Goal: Task Accomplishment & Management: Manage account settings

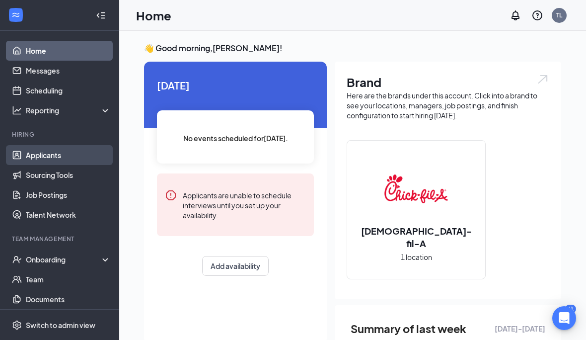
click at [65, 149] on link "Applicants" at bounding box center [68, 155] width 85 height 20
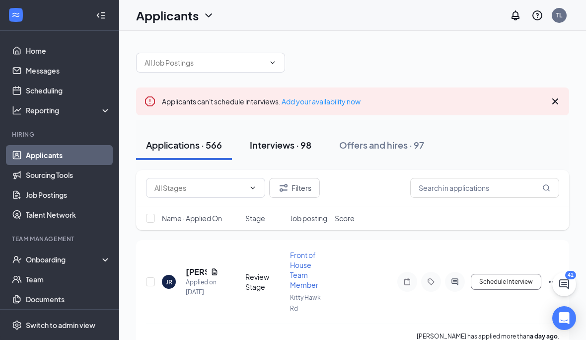
click at [292, 148] on div "Interviews · 98" at bounding box center [281, 145] width 62 height 12
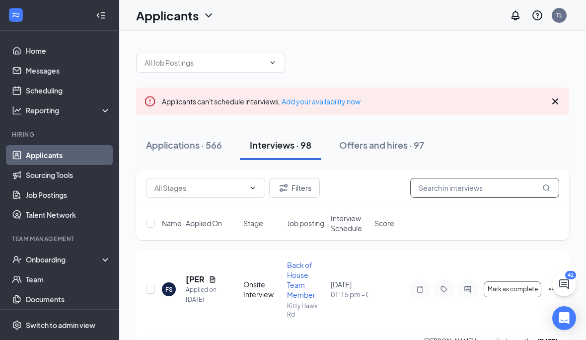
click at [447, 179] on input "text" at bounding box center [484, 188] width 149 height 20
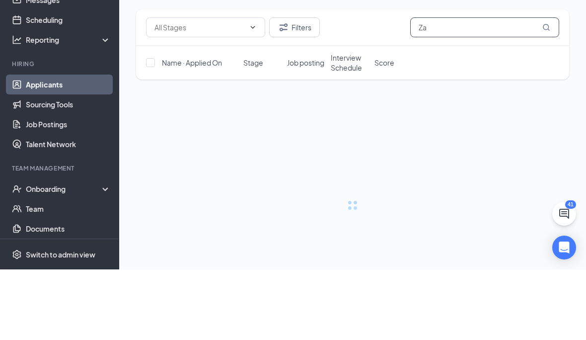
scroll to position [41, 0]
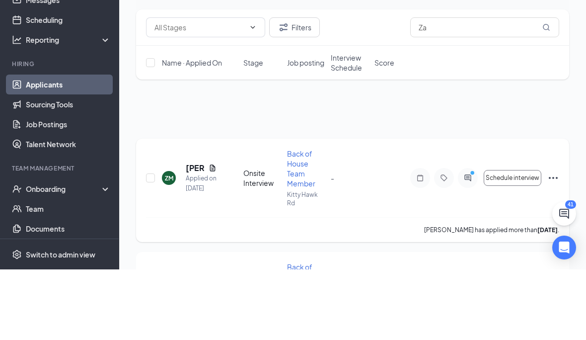
click at [173, 244] on div "ZM" at bounding box center [169, 248] width 8 height 8
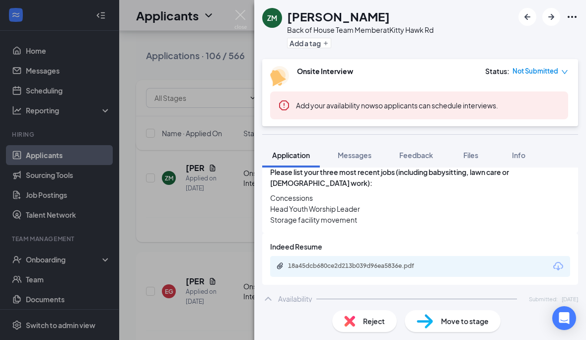
scroll to position [384, 0]
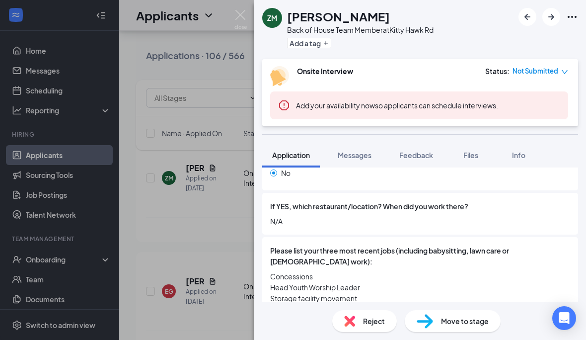
click at [219, 230] on div "ZM [PERSON_NAME] Back of House Team Member at Kitty Hawk Rd Add a tag Onsite In…" at bounding box center [293, 170] width 586 height 340
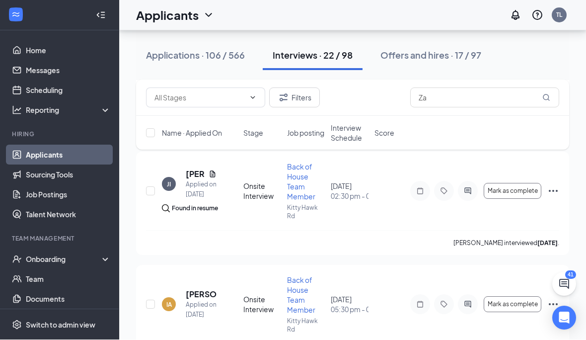
scroll to position [1019, 0]
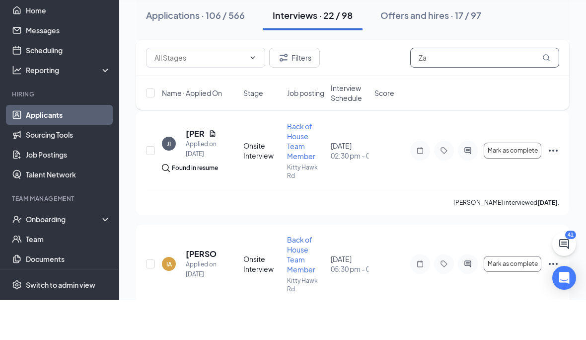
click at [435, 94] on input "Za" at bounding box center [484, 98] width 149 height 20
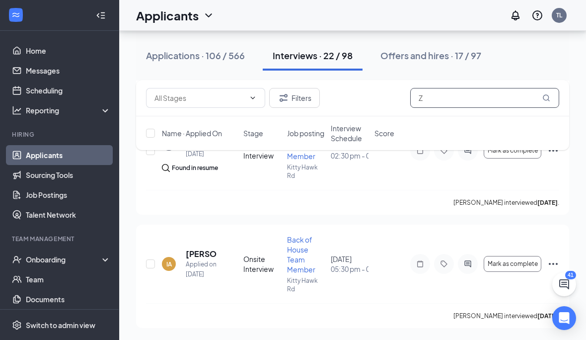
scroll to position [41, 0]
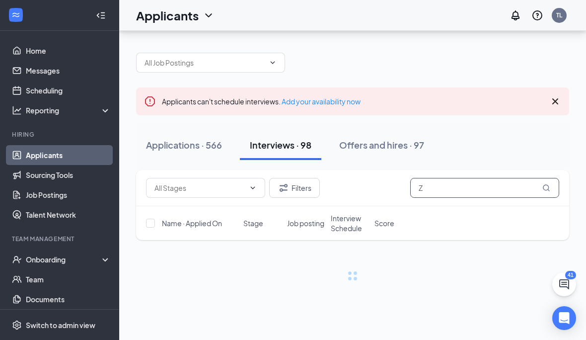
type input "Z"
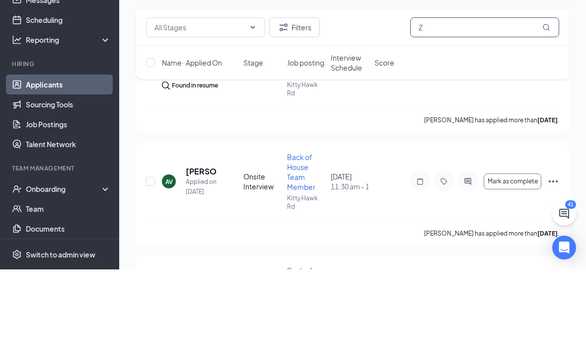
scroll to position [1161, 0]
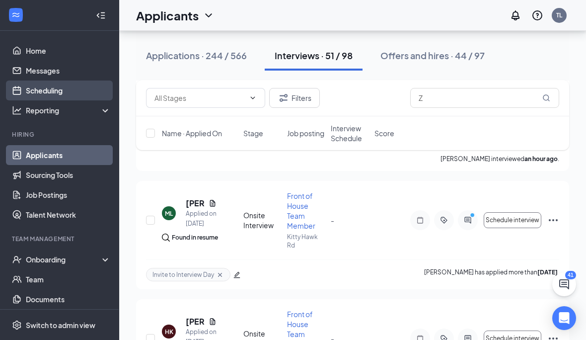
click at [59, 92] on link "Scheduling" at bounding box center [68, 90] width 85 height 20
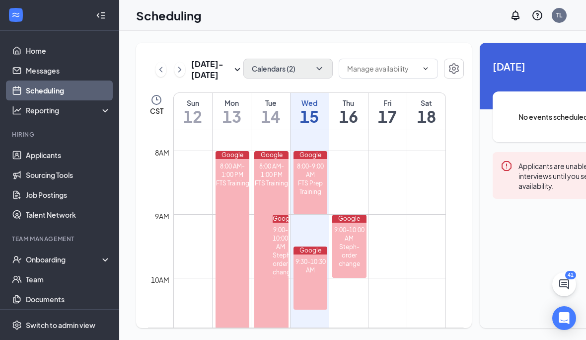
click at [314, 71] on icon "ChevronDown" at bounding box center [319, 69] width 10 height 10
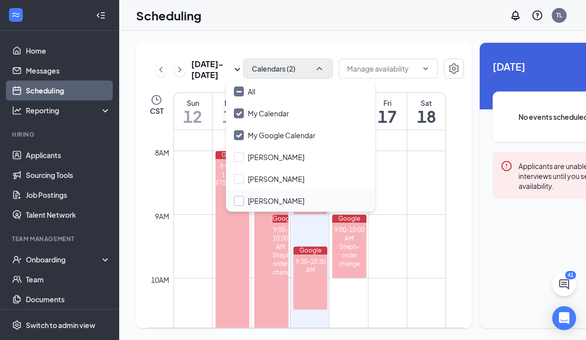
click at [236, 198] on input "[PERSON_NAME]" at bounding box center [269, 201] width 71 height 10
checkbox input "true"
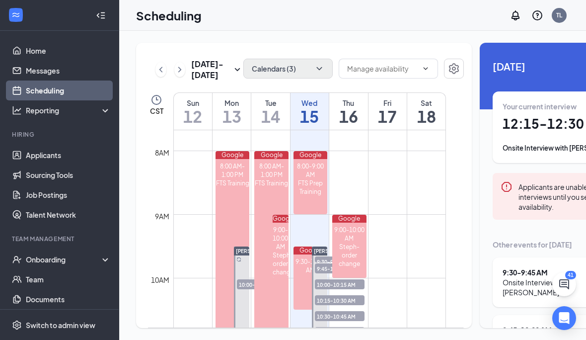
click at [412, 80] on div at bounding box center [388, 70] width 99 height 22
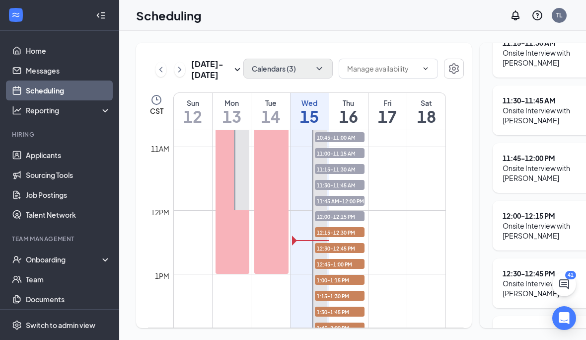
scroll to position [637, 0]
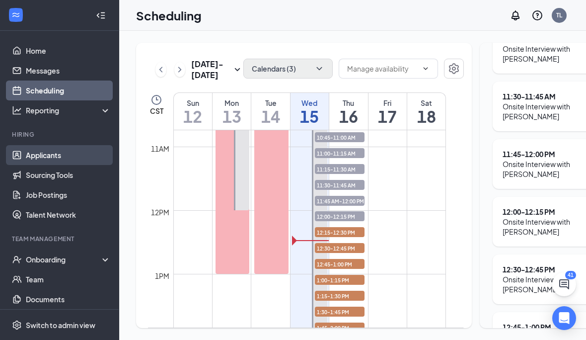
click at [58, 154] on link "Applicants" at bounding box center [68, 155] width 85 height 20
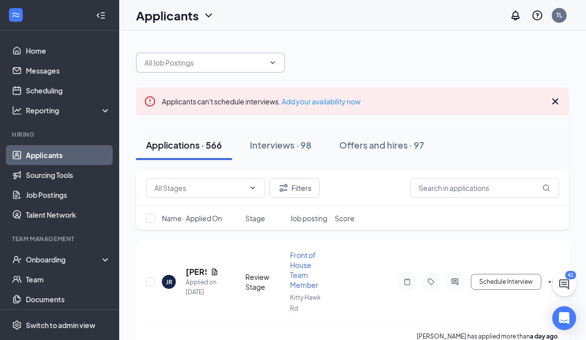
click at [208, 59] on input "text" at bounding box center [205, 62] width 120 height 11
click at [449, 182] on input "text" at bounding box center [484, 188] width 149 height 20
click at [292, 143] on div "Interviews · 98" at bounding box center [281, 145] width 62 height 12
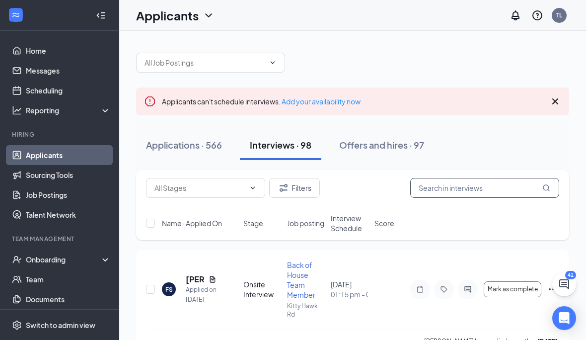
click at [469, 191] on input "text" at bounding box center [484, 188] width 149 height 20
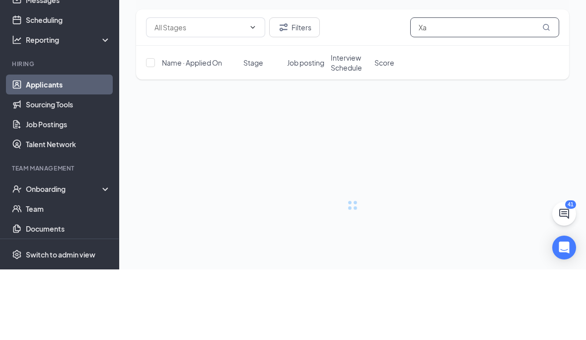
scroll to position [41, 0]
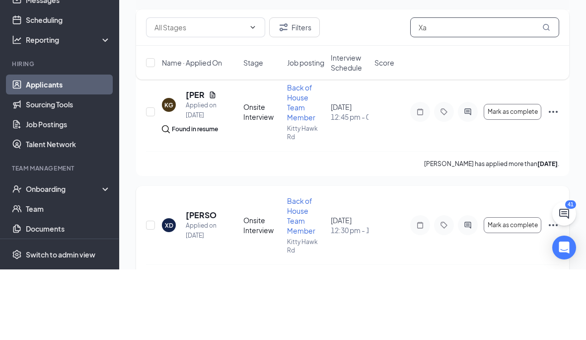
type input "Xa"
click at [171, 292] on div "XD" at bounding box center [169, 296] width 8 height 8
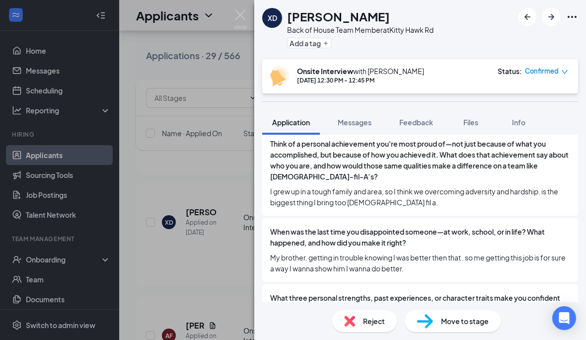
click at [54, 93] on div "XD [PERSON_NAME] Back of House Team Member at Kitty Hawk Rd Add a tag Onsite In…" at bounding box center [293, 170] width 586 height 340
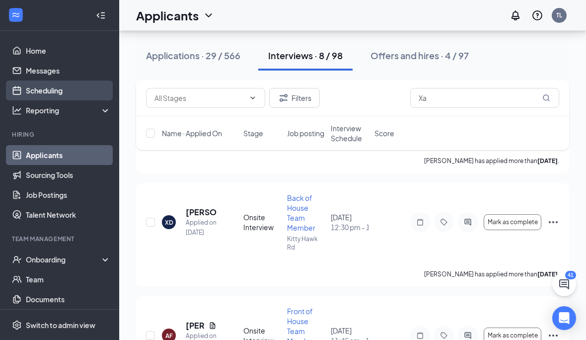
click at [45, 90] on link "Scheduling" at bounding box center [68, 90] width 85 height 20
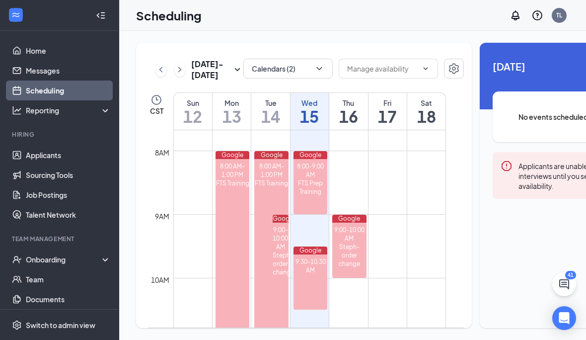
scroll to position [13, 0]
click at [314, 64] on icon "ChevronDown" at bounding box center [319, 69] width 10 height 10
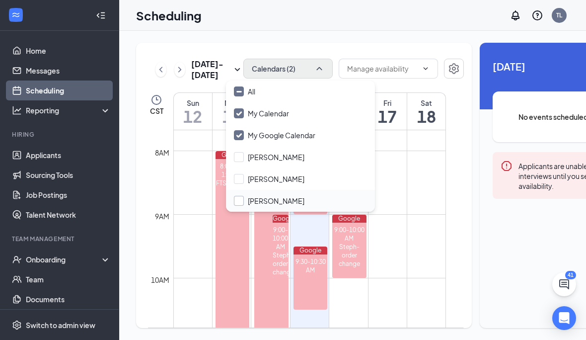
click at [235, 196] on input "[PERSON_NAME]" at bounding box center [269, 201] width 71 height 10
checkbox input "true"
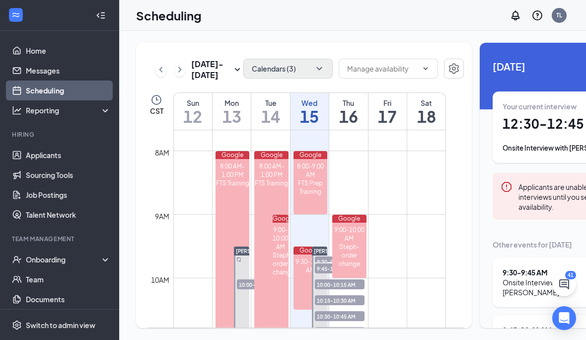
click at [410, 80] on div at bounding box center [388, 70] width 99 height 22
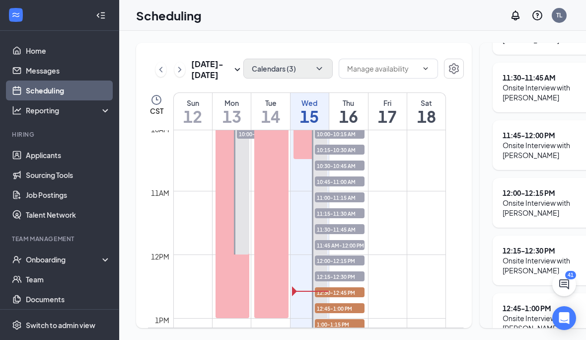
scroll to position [670, 0]
